Goal: Information Seeking & Learning: Learn about a topic

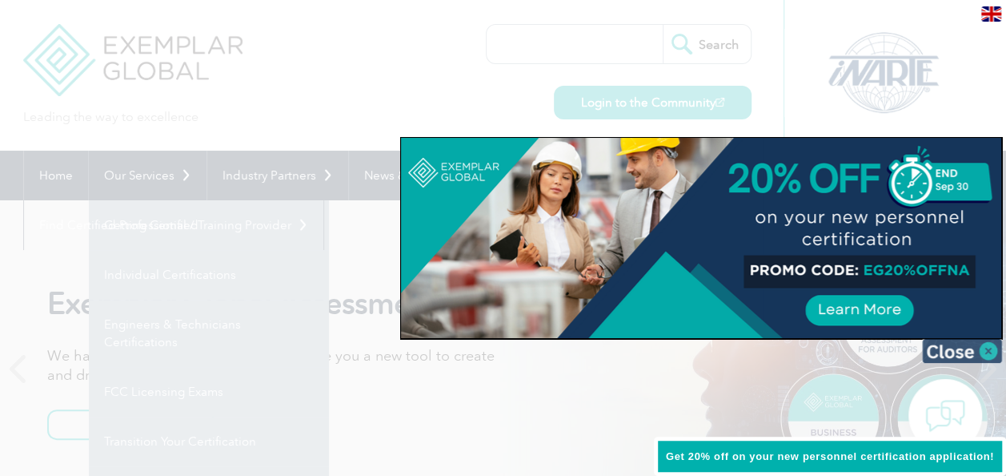
click at [986, 351] on img at bounding box center [962, 351] width 80 height 24
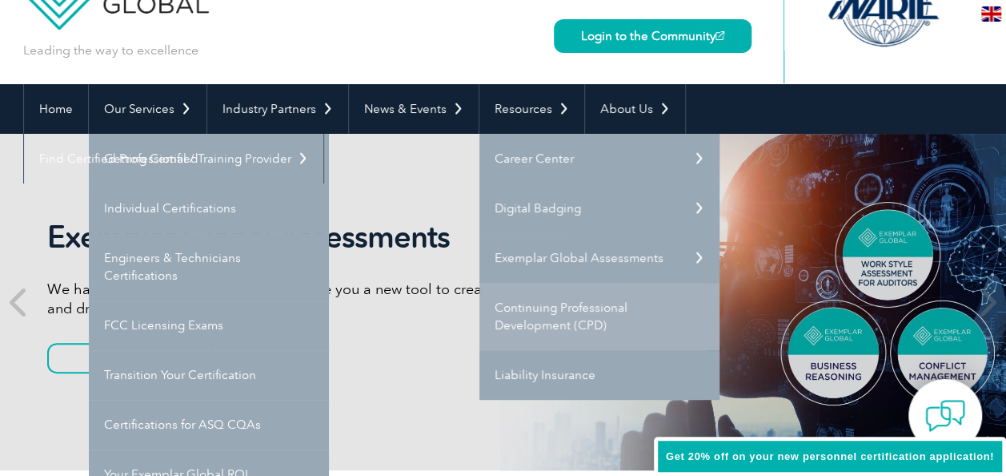
scroll to position [160, 0]
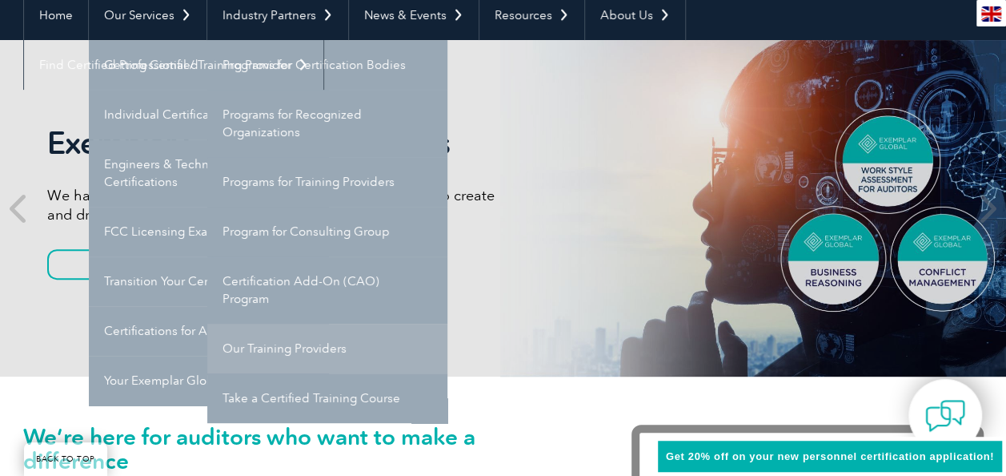
click at [275, 344] on link "Our Training Providers" at bounding box center [327, 348] width 240 height 50
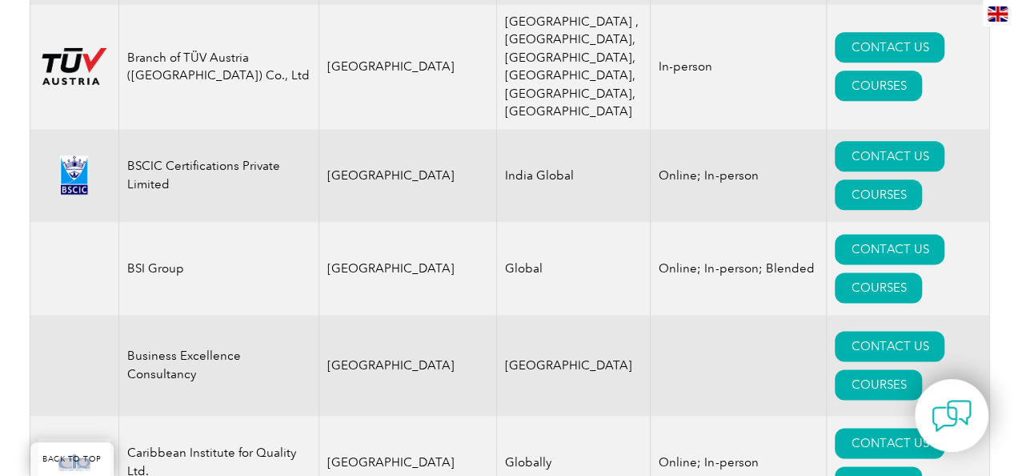
scroll to position [4083, 0]
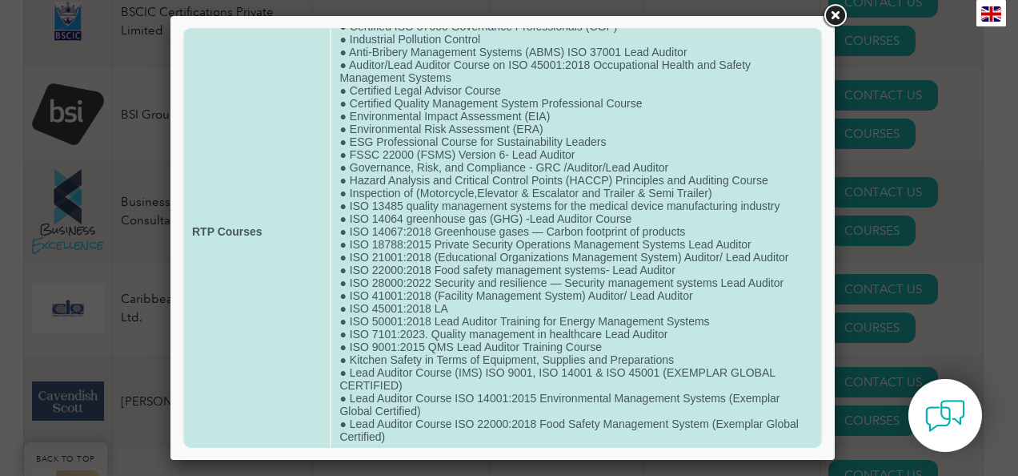
scroll to position [80, 0]
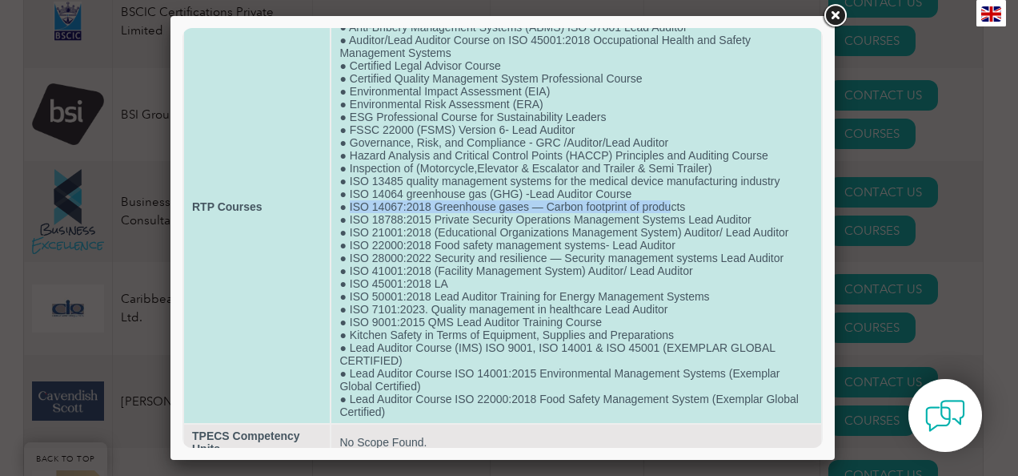
drag, startPoint x: 348, startPoint y: 208, endPoint x: 668, endPoint y: 203, distance: 319.5
click at [668, 203] on td "● Certified ISO 37000 Governance Professionals (CGP) ● Industrial Pollution Con…" at bounding box center [576, 206] width 490 height 432
click at [418, 194] on td "● Certified ISO 37000 Governance Professionals (CGP) ● Industrial Pollution Con…" at bounding box center [576, 206] width 490 height 432
drag, startPoint x: 347, startPoint y: 194, endPoint x: 629, endPoint y: 194, distance: 282.6
click at [629, 194] on td "● Certified ISO 37000 Governance Professionals (CGP) ● Industrial Pollution Con…" at bounding box center [576, 206] width 490 height 432
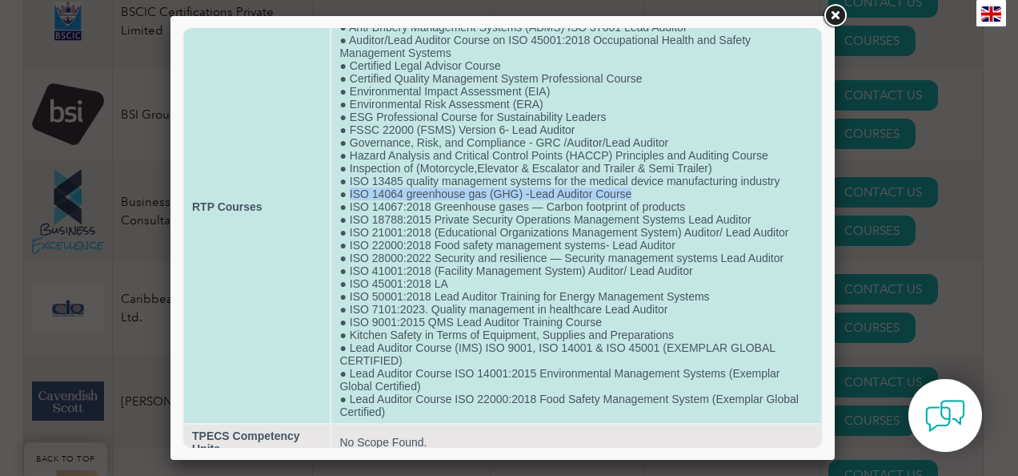
drag, startPoint x: 629, startPoint y: 194, endPoint x: 620, endPoint y: 191, distance: 9.9
copy td "ISO 14064 greenhouse gas (GHG) -Lead Auditor Course"
